Goal: Information Seeking & Learning: Find specific fact

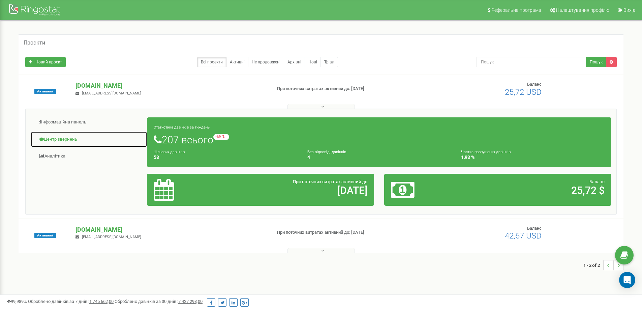
click at [58, 138] on link "Центр звернень" at bounding box center [89, 139] width 117 height 17
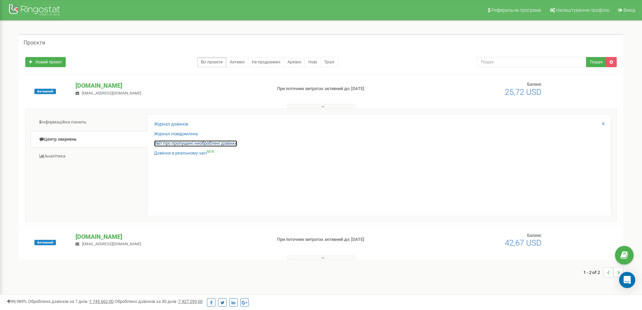
click at [174, 142] on link "Звіт про пропущені необроблені дзвінки" at bounding box center [195, 143] width 83 height 6
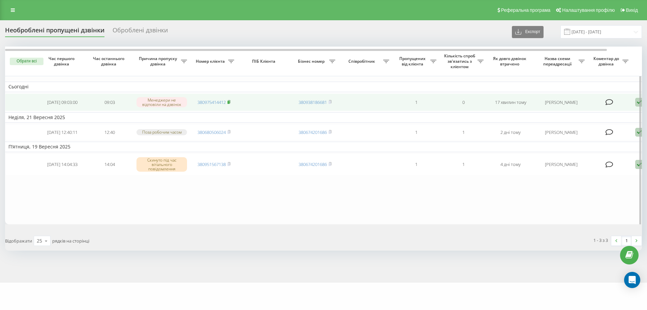
click at [230, 101] on icon at bounding box center [229, 101] width 2 height 3
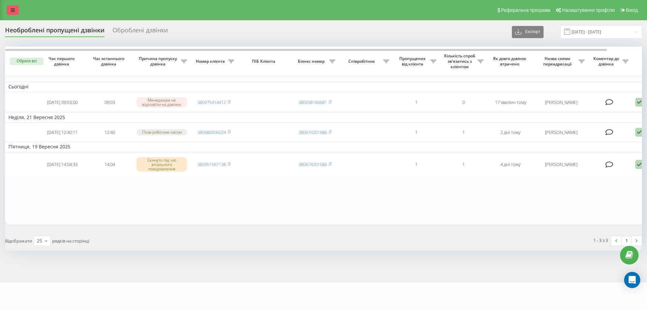
click at [11, 9] on icon at bounding box center [13, 10] width 4 height 5
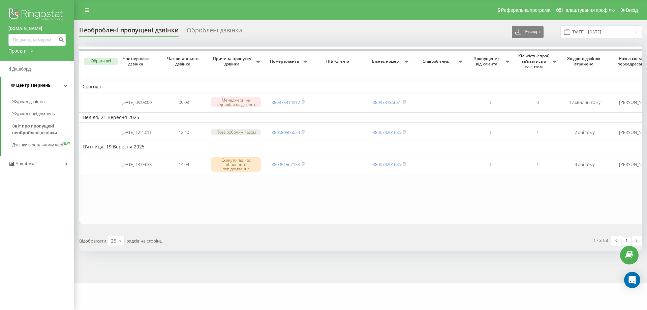
click at [29, 84] on span "Центр звернень" at bounding box center [33, 85] width 34 height 5
click at [31, 83] on span "Центр звернень" at bounding box center [32, 85] width 34 height 5
click at [34, 101] on span "Журнал дзвінків" at bounding box center [30, 101] width 36 height 7
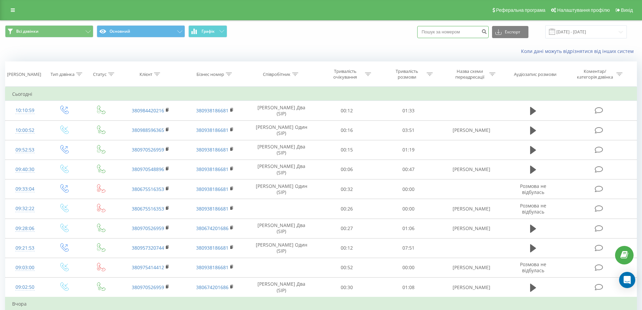
paste input "0660904342"
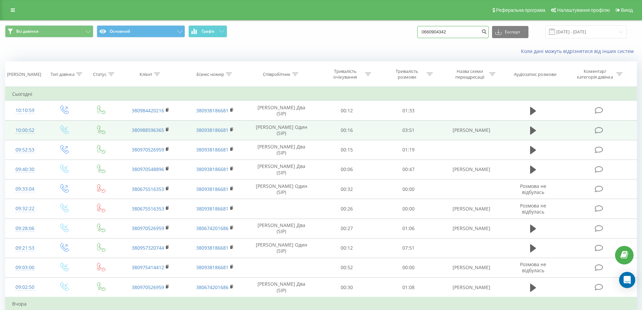
type input "0660904342"
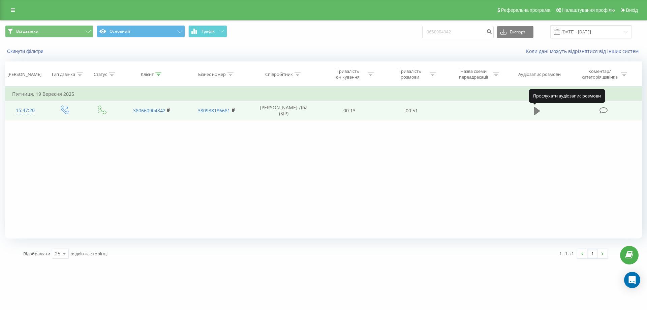
click at [538, 111] on icon at bounding box center [537, 111] width 6 height 8
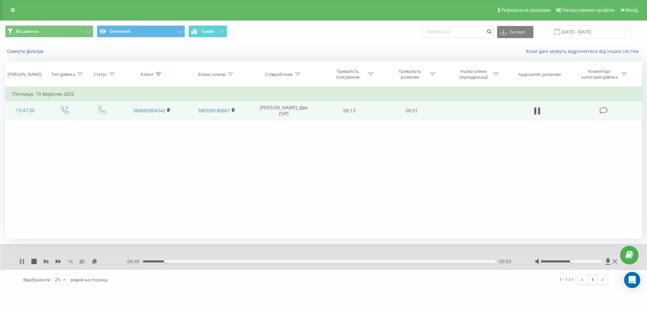
click at [23, 260] on icon at bounding box center [23, 260] width 1 height 5
click at [535, 107] on icon at bounding box center [537, 111] width 6 height 8
click at [600, 260] on div at bounding box center [571, 261] width 61 height 2
click at [23, 257] on div "1 x - 00:31 00:21 00:21" at bounding box center [323, 257] width 646 height 26
click at [539, 110] on icon at bounding box center [539, 110] width 2 height 7
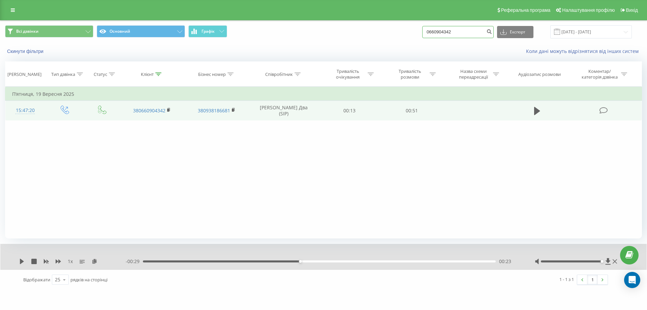
drag, startPoint x: 465, startPoint y: 32, endPoint x: 355, endPoint y: 35, distance: 109.9
click at [358, 35] on div "Всі дзвінки Основний Графік 0660904342 Експорт .csv .xls .xlsx 23.06.2025 - 23.…" at bounding box center [323, 31] width 637 height 13
type input "0668323298"
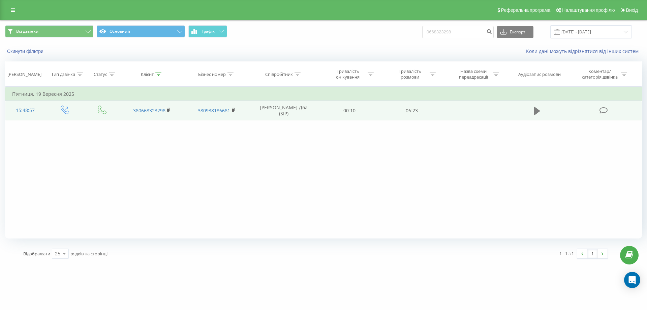
click at [537, 111] on icon at bounding box center [537, 111] width 6 height 8
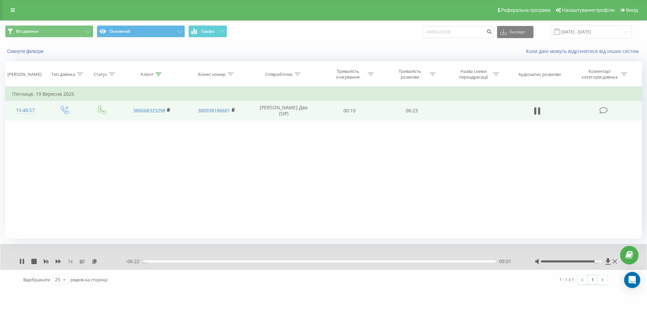
click at [597, 261] on div at bounding box center [571, 261] width 61 height 2
click at [600, 261] on div at bounding box center [571, 261] width 61 height 2
click at [23, 259] on icon at bounding box center [23, 260] width 1 height 5
click at [11, 11] on icon at bounding box center [13, 10] width 4 height 5
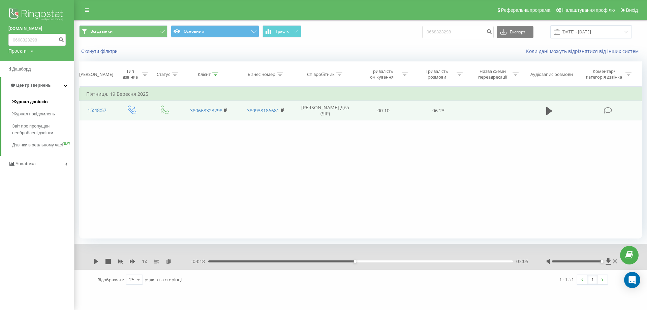
click at [31, 102] on span "Журнал дзвінків" at bounding box center [30, 101] width 36 height 7
click at [26, 126] on span "Звіт про пропущені необроблені дзвінки" at bounding box center [41, 129] width 59 height 13
click at [22, 126] on span "Звіт про пропущені необроблені дзвінки" at bounding box center [41, 129] width 59 height 13
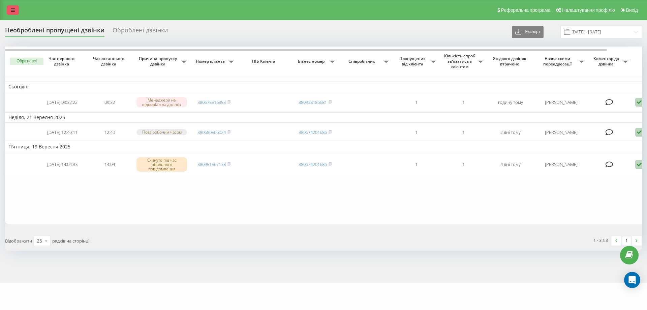
click at [13, 8] on icon at bounding box center [13, 10] width 4 height 5
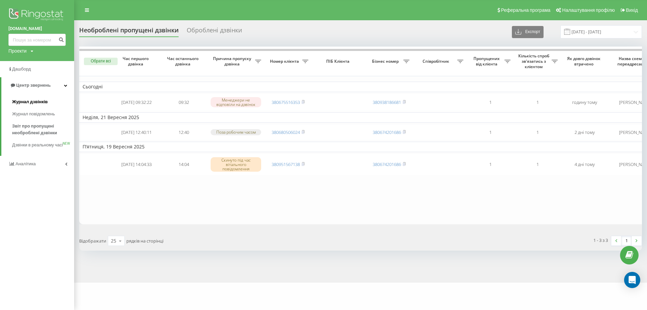
click at [28, 102] on span "Журнал дзвінків" at bounding box center [30, 101] width 36 height 7
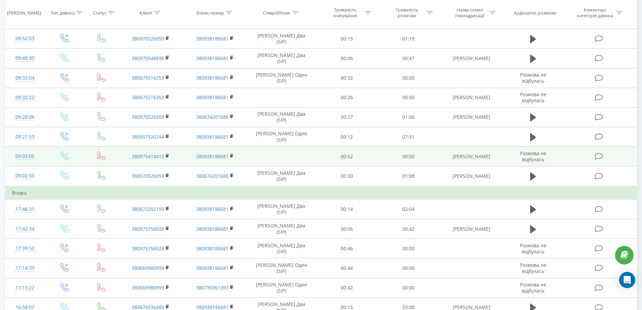
scroll to position [202, 0]
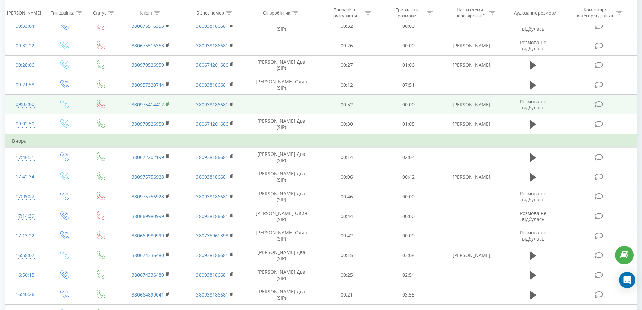
click at [167, 102] on icon at bounding box center [168, 103] width 4 height 5
